Goal: Information Seeking & Learning: Find specific fact

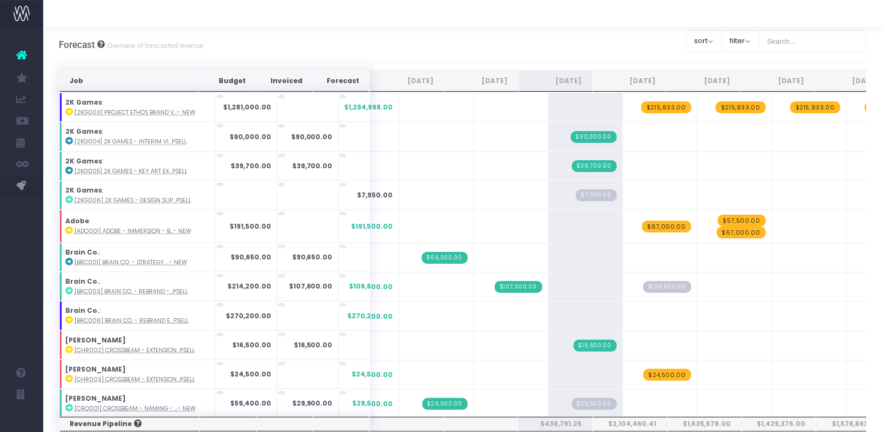
click at [829, 52] on div "Clear Filters sort Sort by Job Name Desc Sort by Client Name Asc filter By Acco…" at bounding box center [776, 41] width 181 height 27
click at [830, 49] on input "text" at bounding box center [812, 41] width 108 height 22
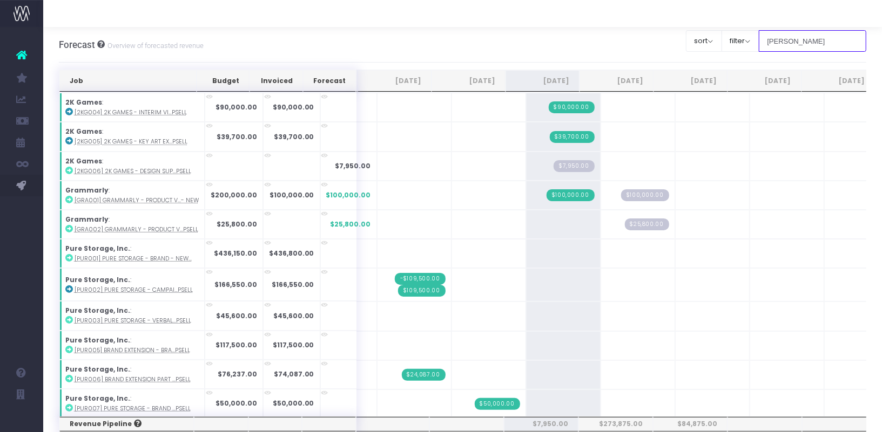
type input "[PERSON_NAME]"
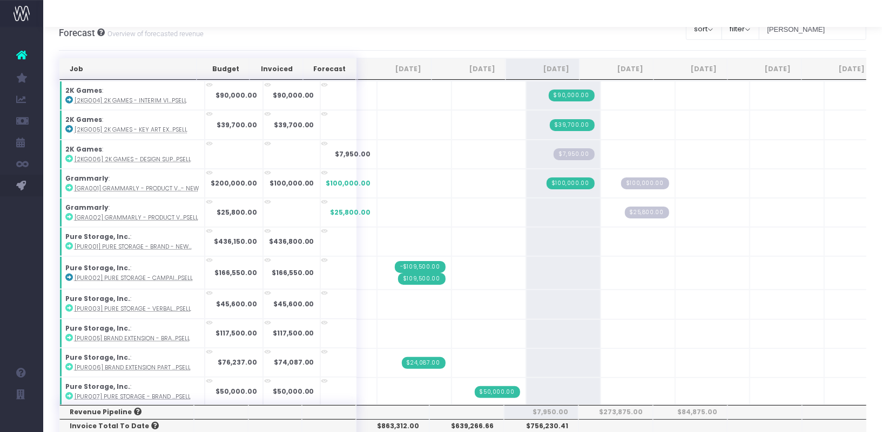
click at [223, 45] on div "Forecast Overview of forecasted revenue Clear Filters sort Sort by Job Name Des…" at bounding box center [463, 33] width 808 height 36
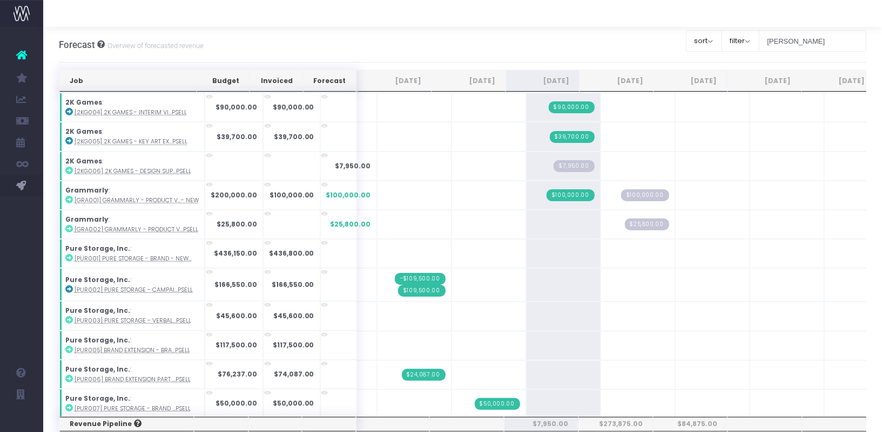
click at [581, 28] on div "Forecast Overview of forecasted revenue Clear Filters sort Sort by Job Name Des…" at bounding box center [463, 45] width 808 height 36
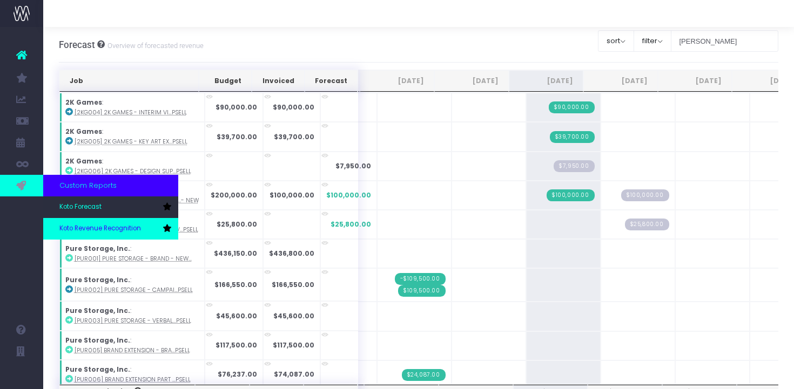
click at [87, 223] on link "Koto Revenue Recognition" at bounding box center [110, 229] width 135 height 22
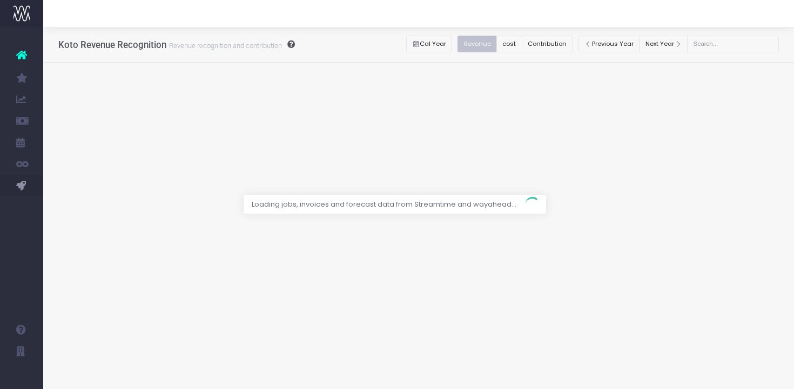
click at [747, 41] on div at bounding box center [397, 194] width 794 height 389
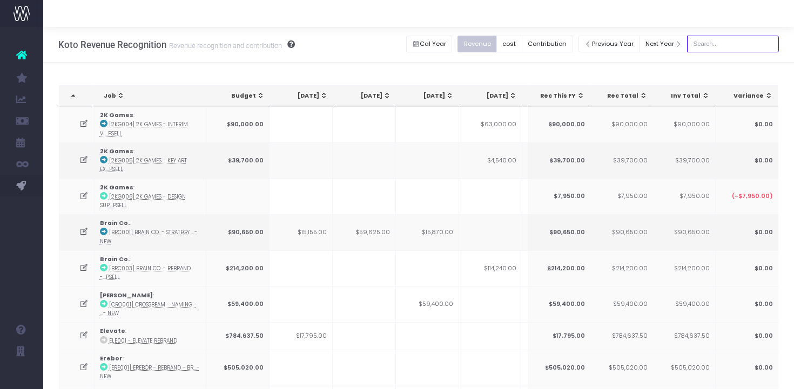
click at [725, 45] on input "text" at bounding box center [733, 44] width 92 height 17
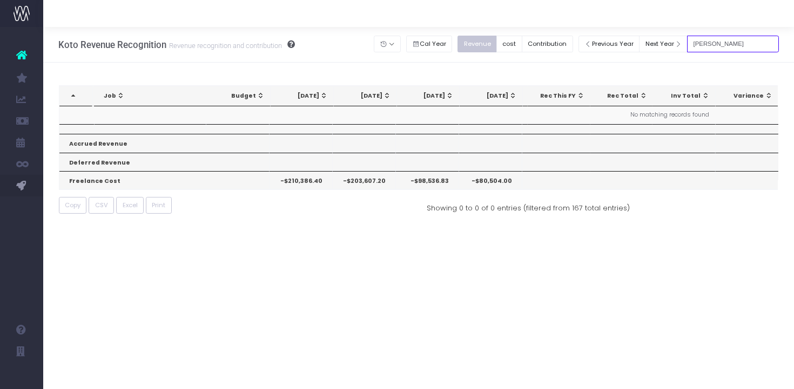
type input "[PERSON_NAME]"
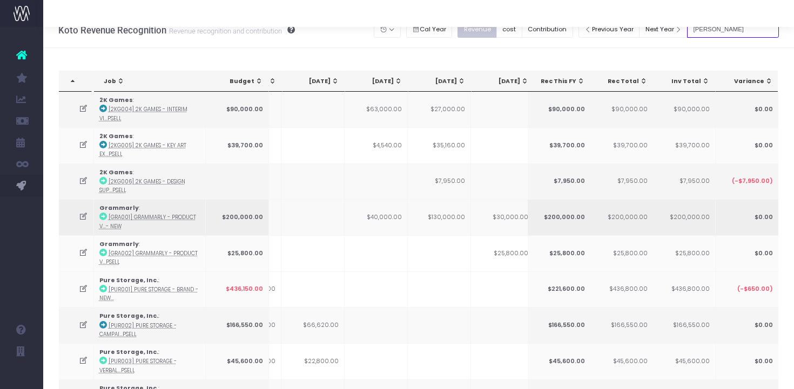
scroll to position [15, 0]
click at [453, 216] on td "$130,000.00" at bounding box center [439, 217] width 63 height 36
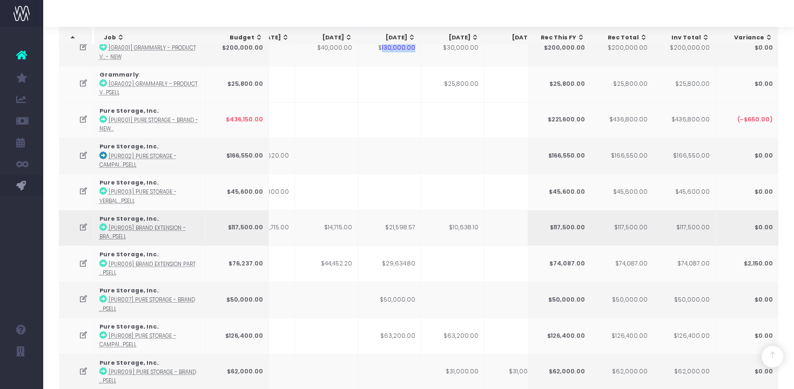
scroll to position [0, 170]
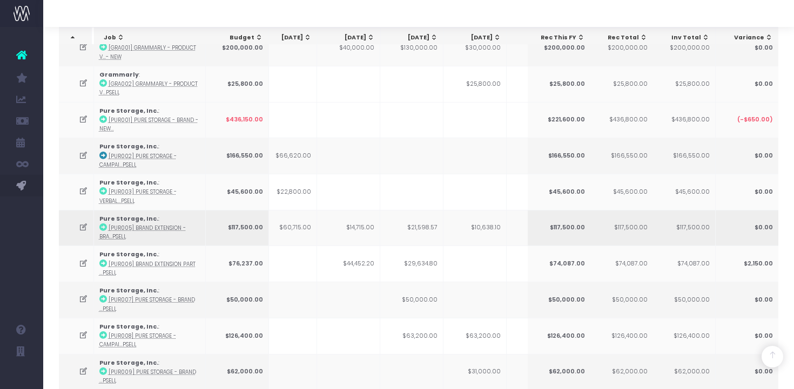
click at [81, 227] on icon at bounding box center [83, 227] width 9 height 9
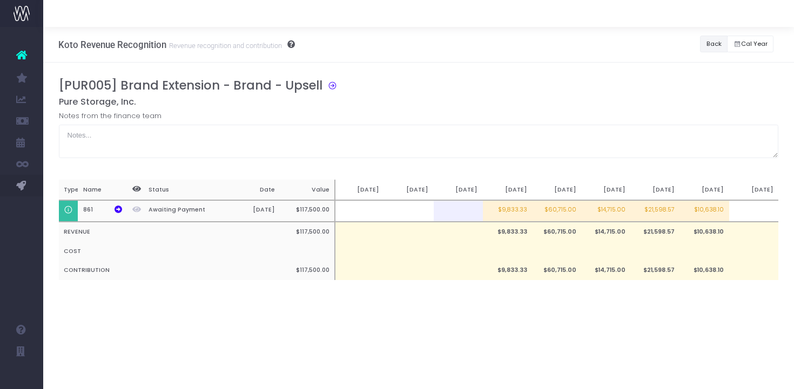
click at [710, 39] on button "Back" at bounding box center [714, 44] width 28 height 17
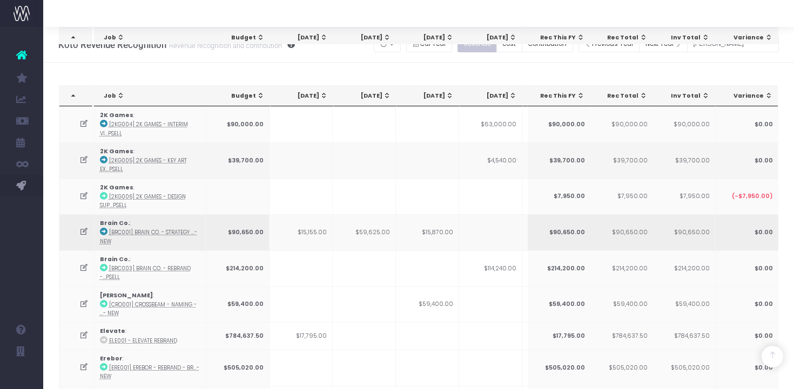
scroll to position [950, 0]
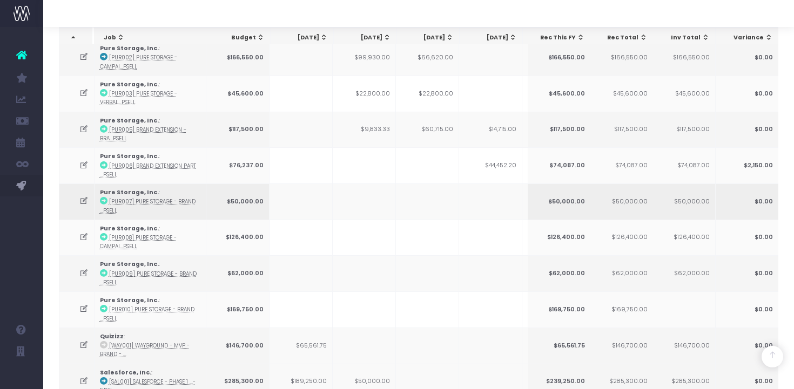
click at [82, 197] on icon at bounding box center [83, 201] width 9 height 9
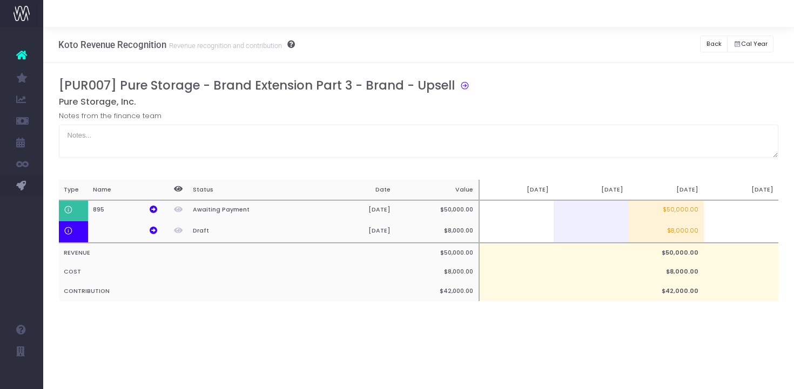
scroll to position [0, 0]
click at [713, 41] on button "Back" at bounding box center [714, 44] width 28 height 17
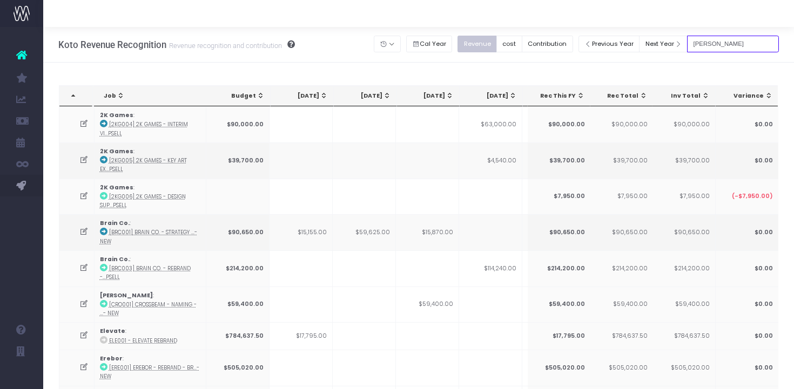
click at [735, 50] on input "[PERSON_NAME]" at bounding box center [733, 44] width 92 height 17
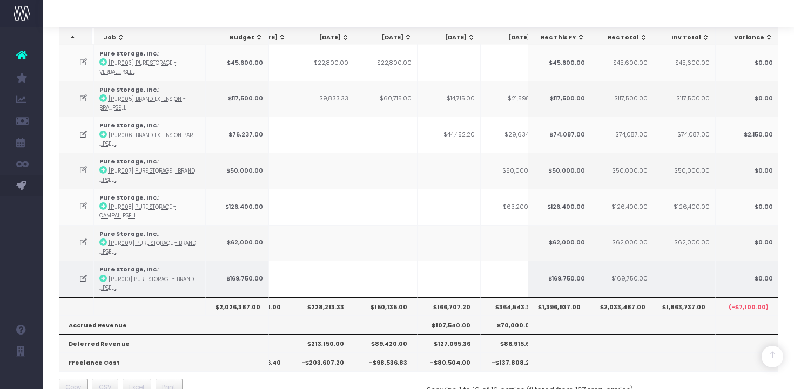
scroll to position [0, 69]
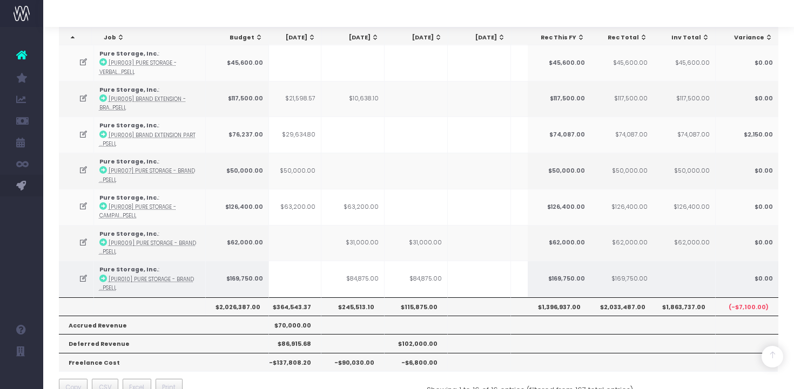
click at [421, 279] on td "$84,875.00" at bounding box center [415, 279] width 63 height 36
click at [376, 271] on td "$84,875.00" at bounding box center [352, 279] width 63 height 36
click at [84, 274] on icon at bounding box center [83, 278] width 9 height 9
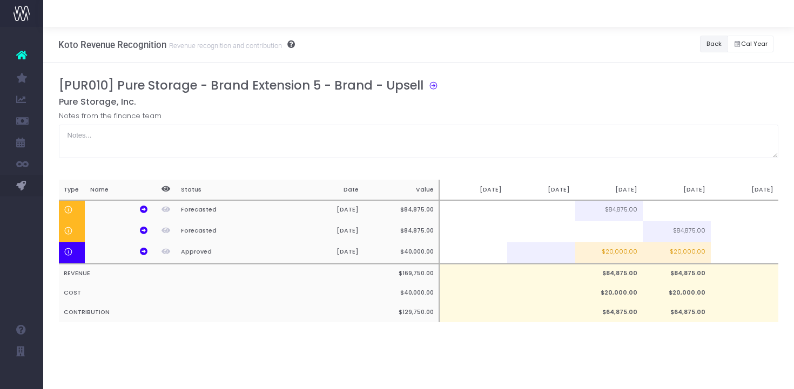
click at [713, 45] on button "Back" at bounding box center [714, 44] width 28 height 17
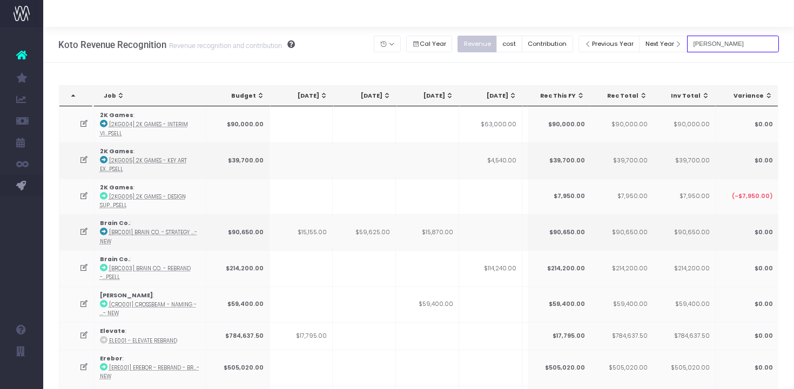
click at [729, 46] on input "[PERSON_NAME]" at bounding box center [733, 44] width 92 height 17
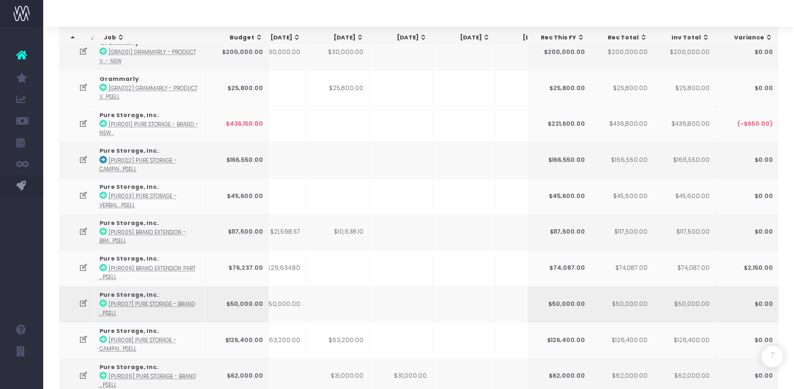
scroll to position [0, 0]
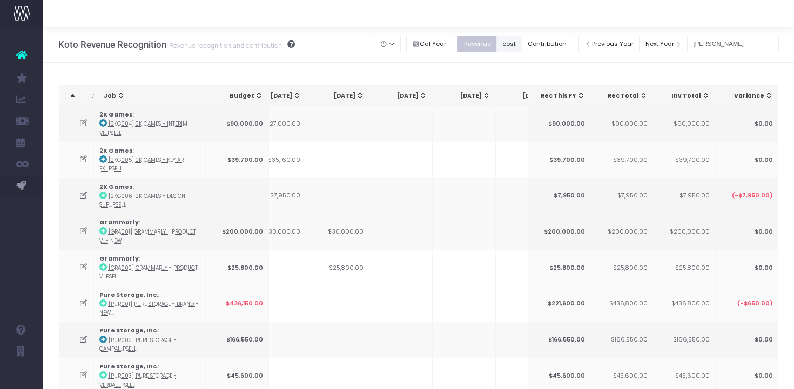
click at [522, 44] on button "cost" at bounding box center [509, 44] width 26 height 17
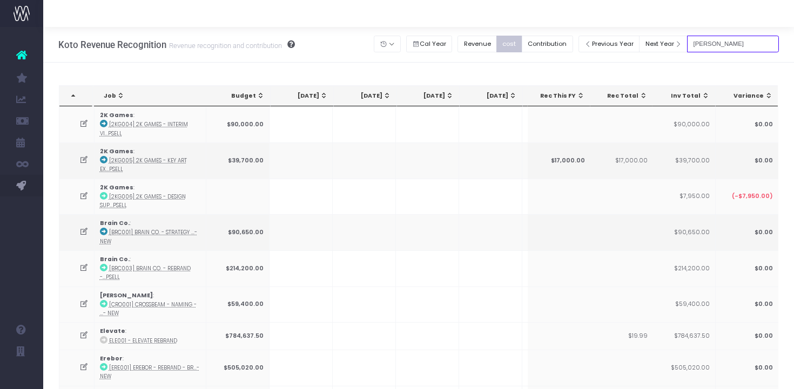
click at [735, 41] on input "[PERSON_NAME]" at bounding box center [733, 44] width 92 height 17
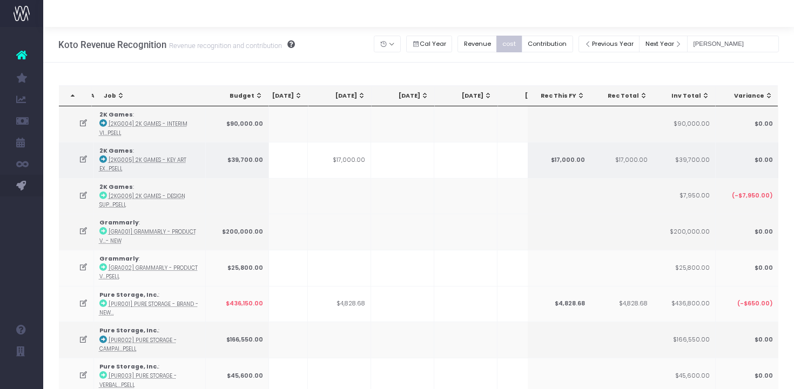
click at [353, 159] on td "$17,000.00" at bounding box center [339, 160] width 63 height 36
